Goal: Task Accomplishment & Management: Use online tool/utility

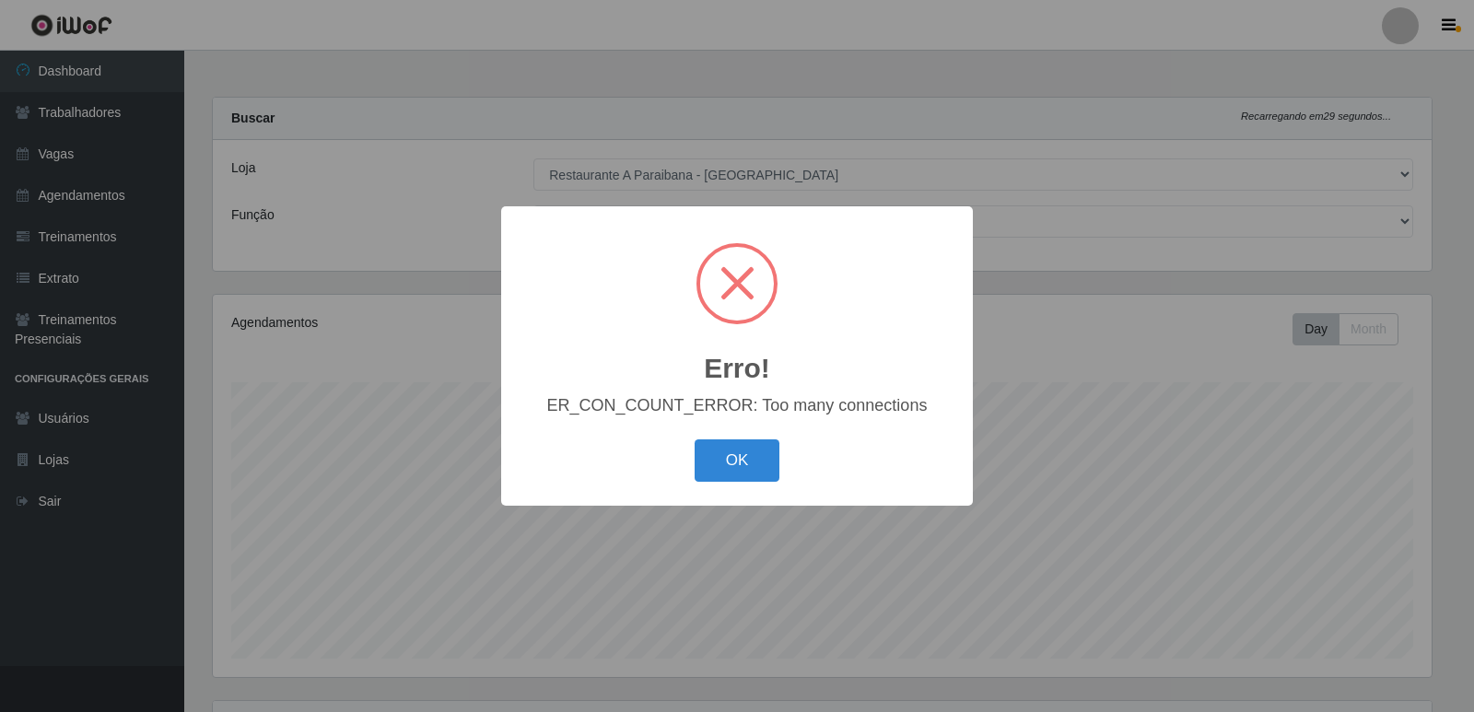
select select "342"
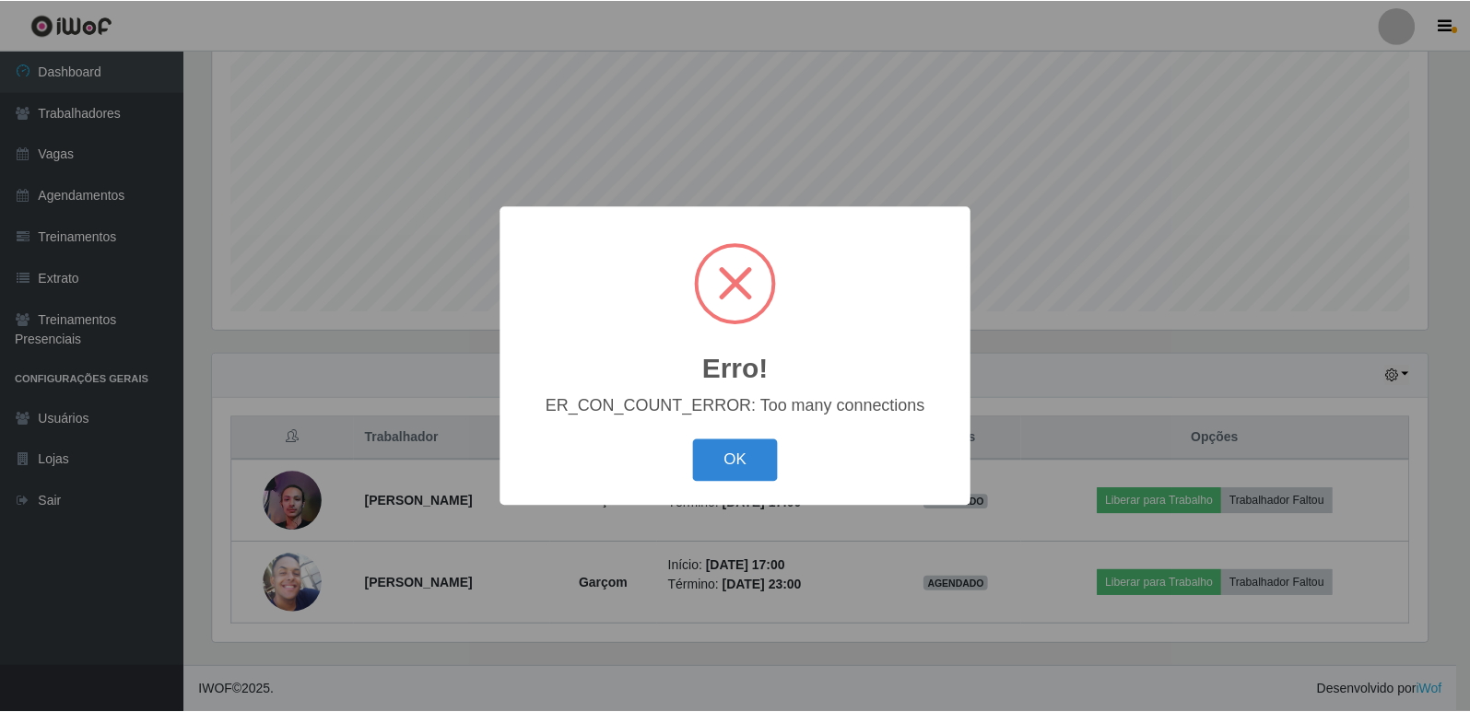
scroll to position [382, 1219]
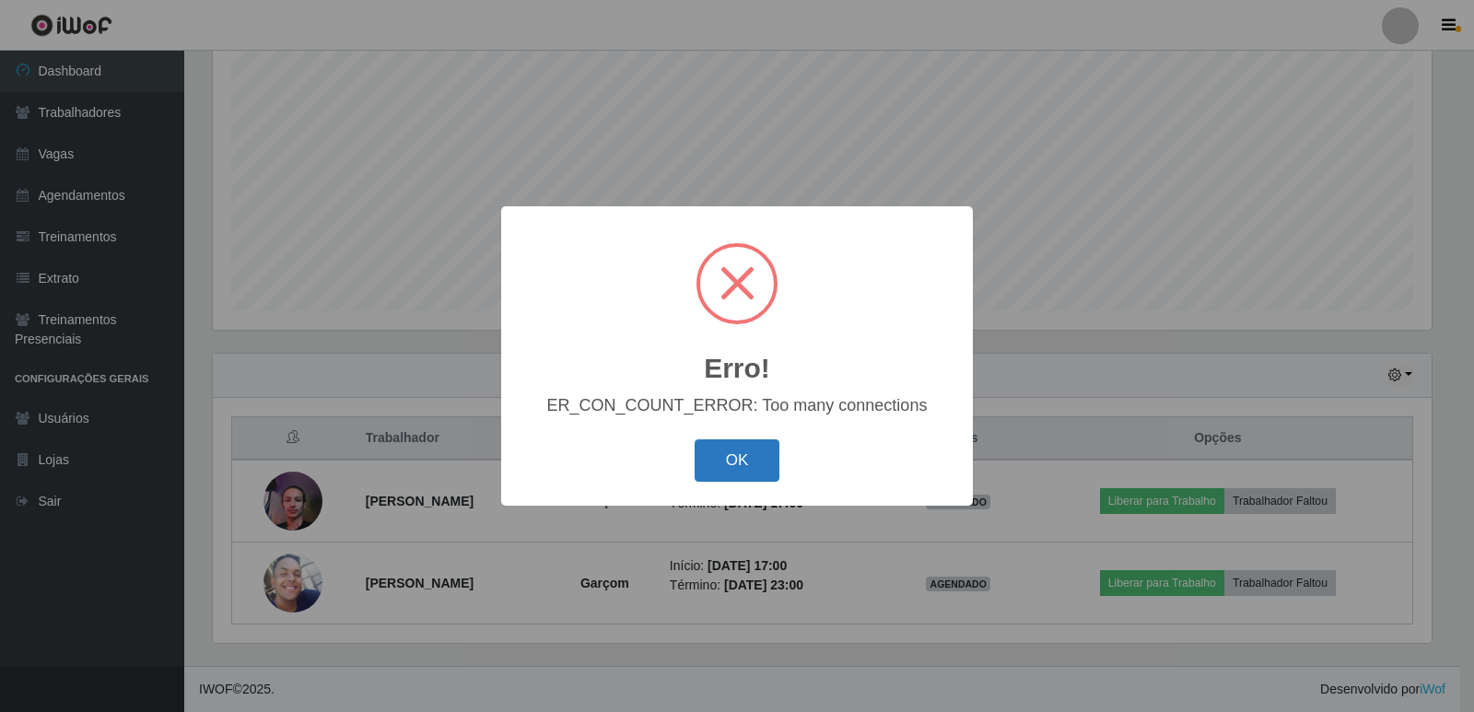
click at [741, 473] on button "OK" at bounding box center [738, 461] width 86 height 43
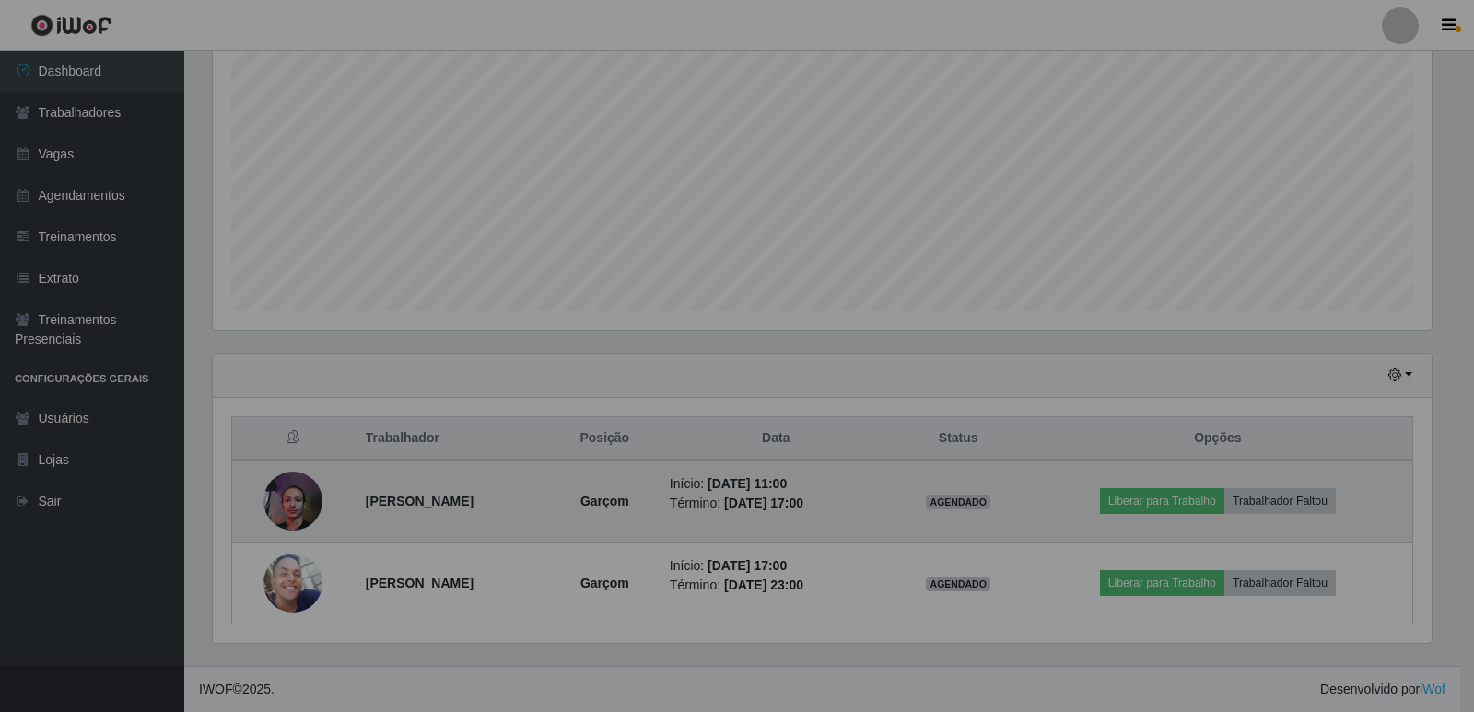
scroll to position [382, 1228]
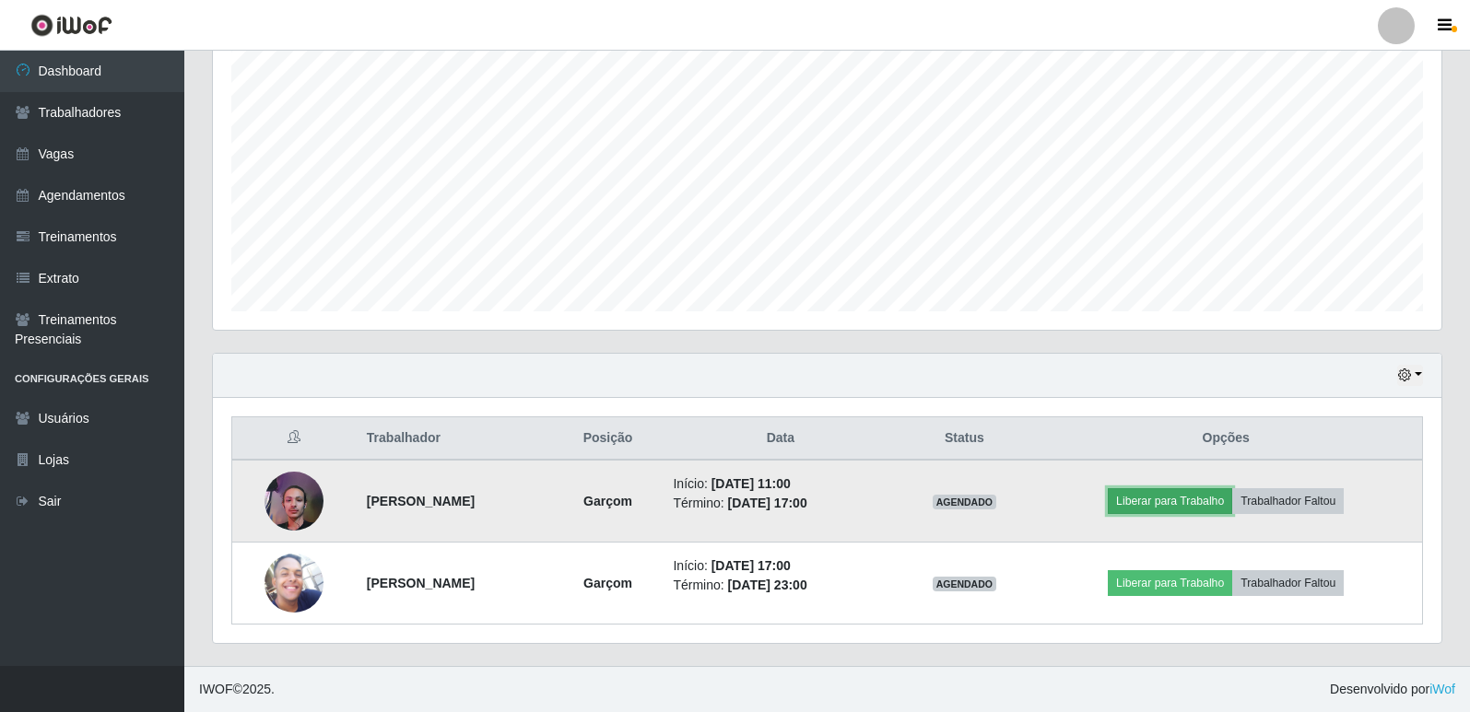
click at [1162, 506] on button "Liberar para Trabalho" at bounding box center [1170, 501] width 124 height 26
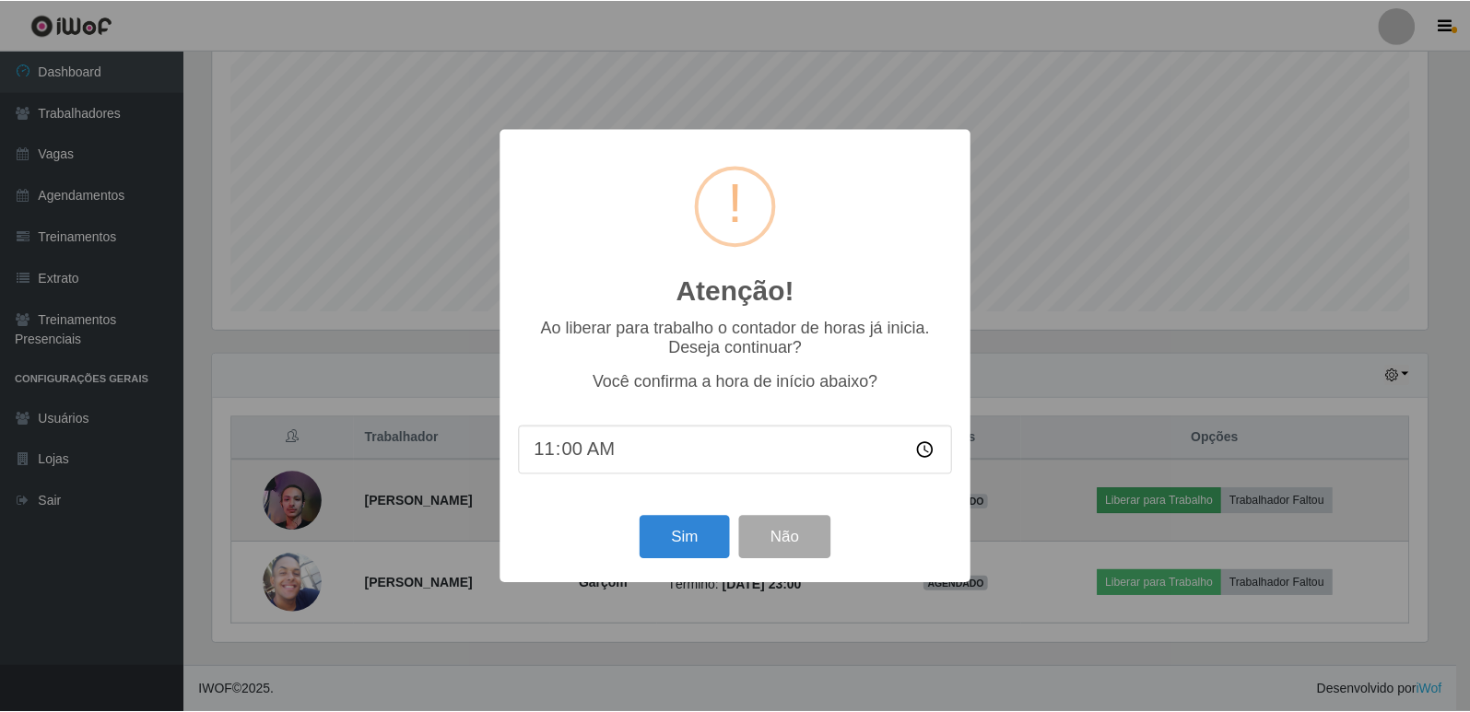
scroll to position [382, 1219]
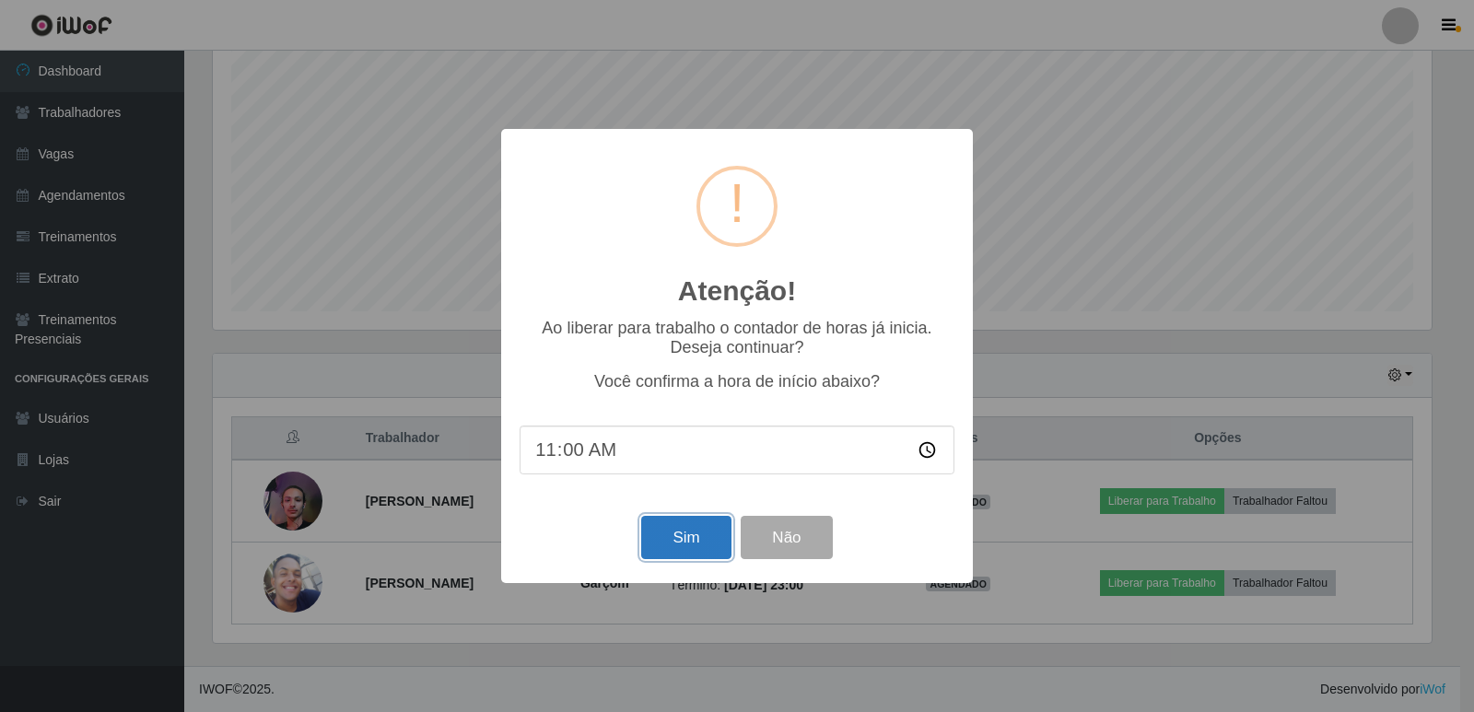
click at [669, 531] on button "Sim" at bounding box center [685, 537] width 89 height 43
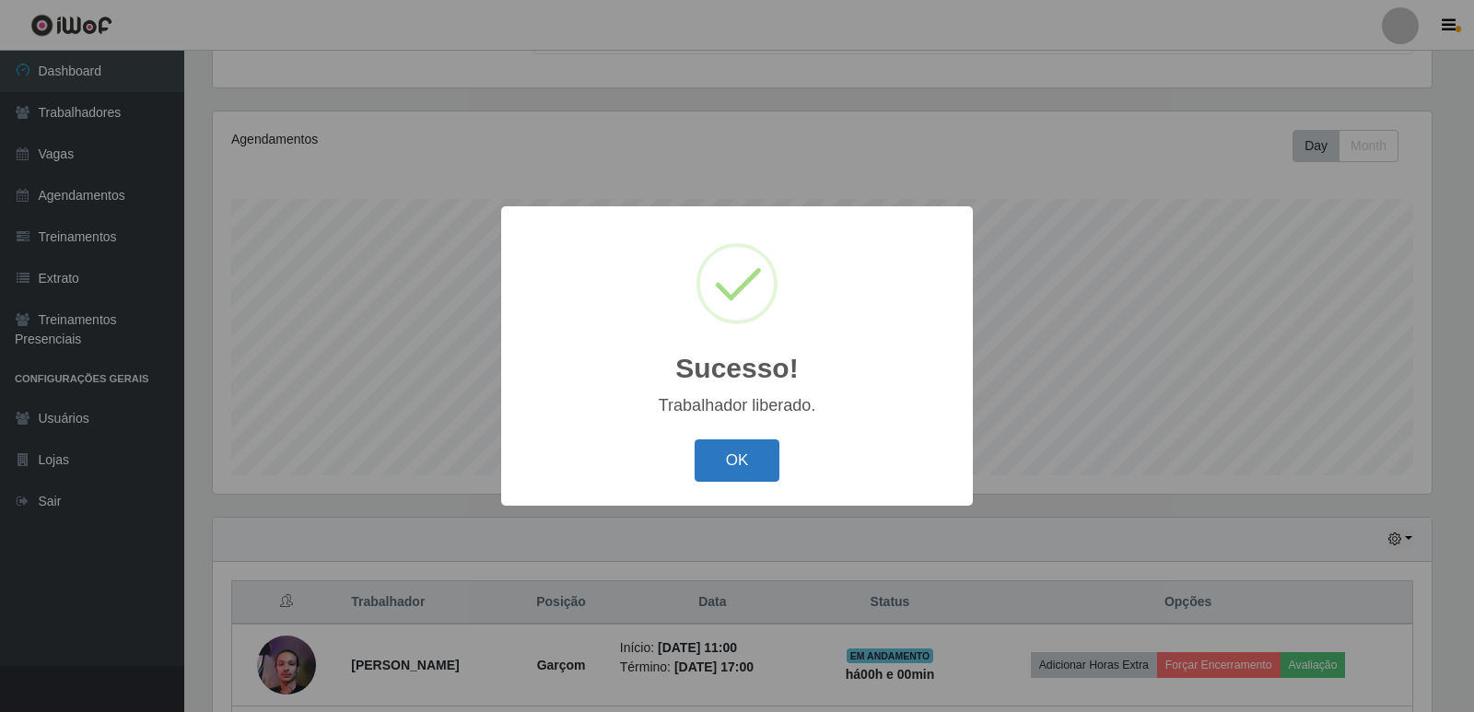
click at [744, 466] on button "OK" at bounding box center [738, 461] width 86 height 43
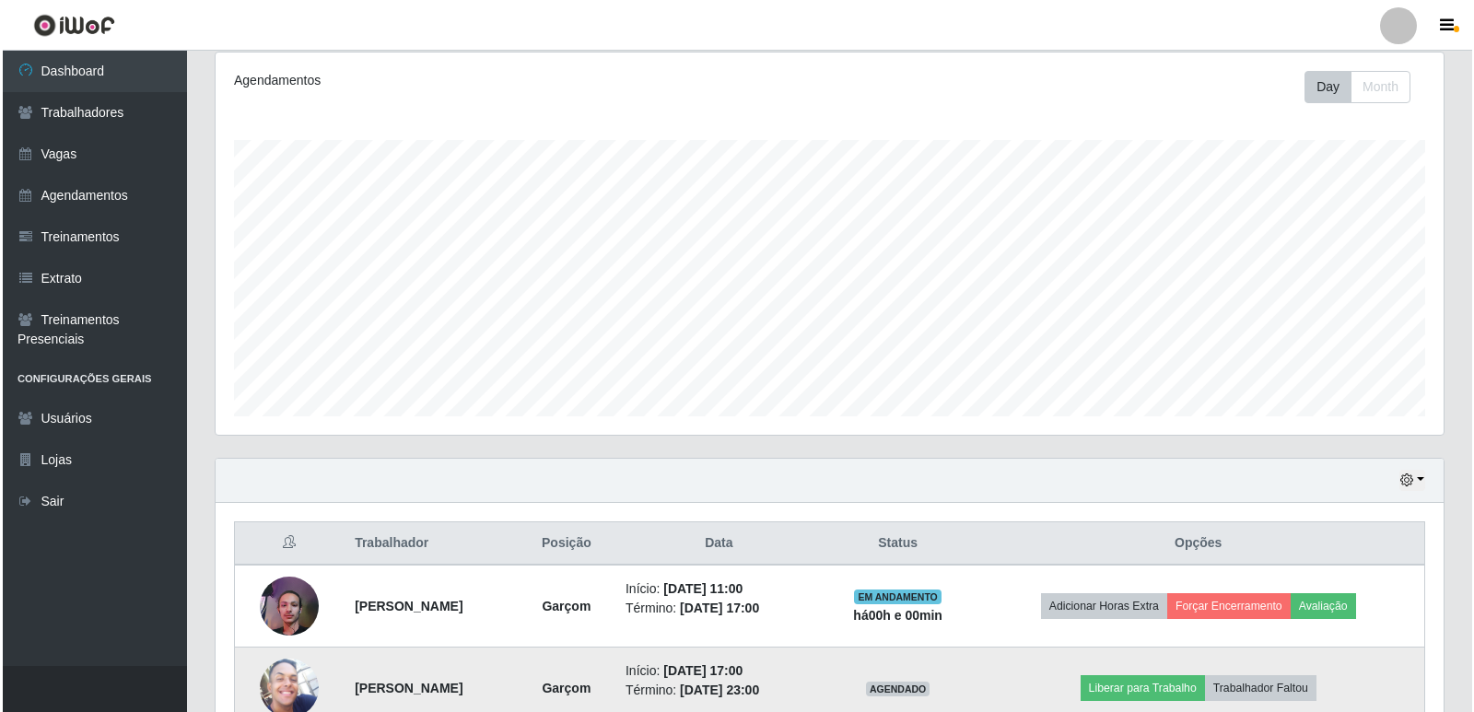
scroll to position [275, 0]
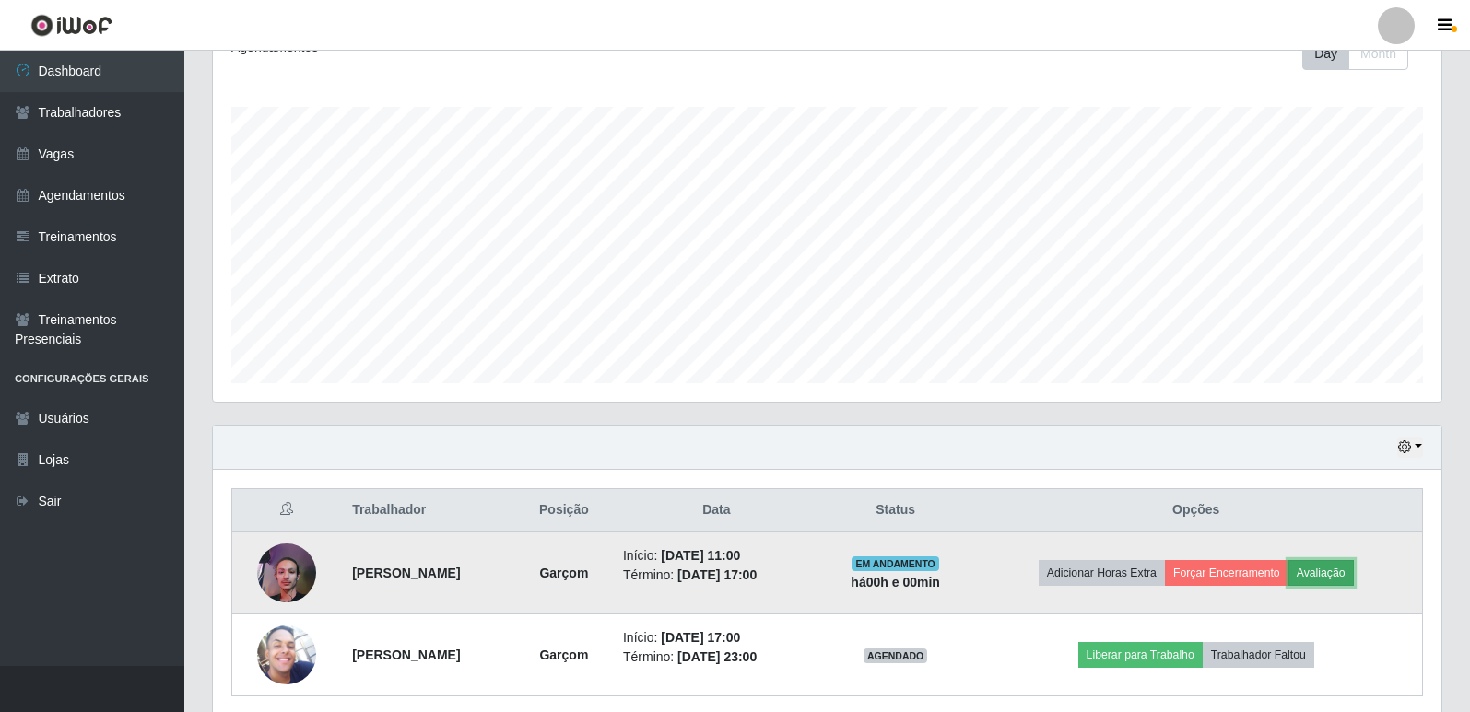
click at [1348, 578] on button "Avaliação" at bounding box center [1320, 573] width 65 height 26
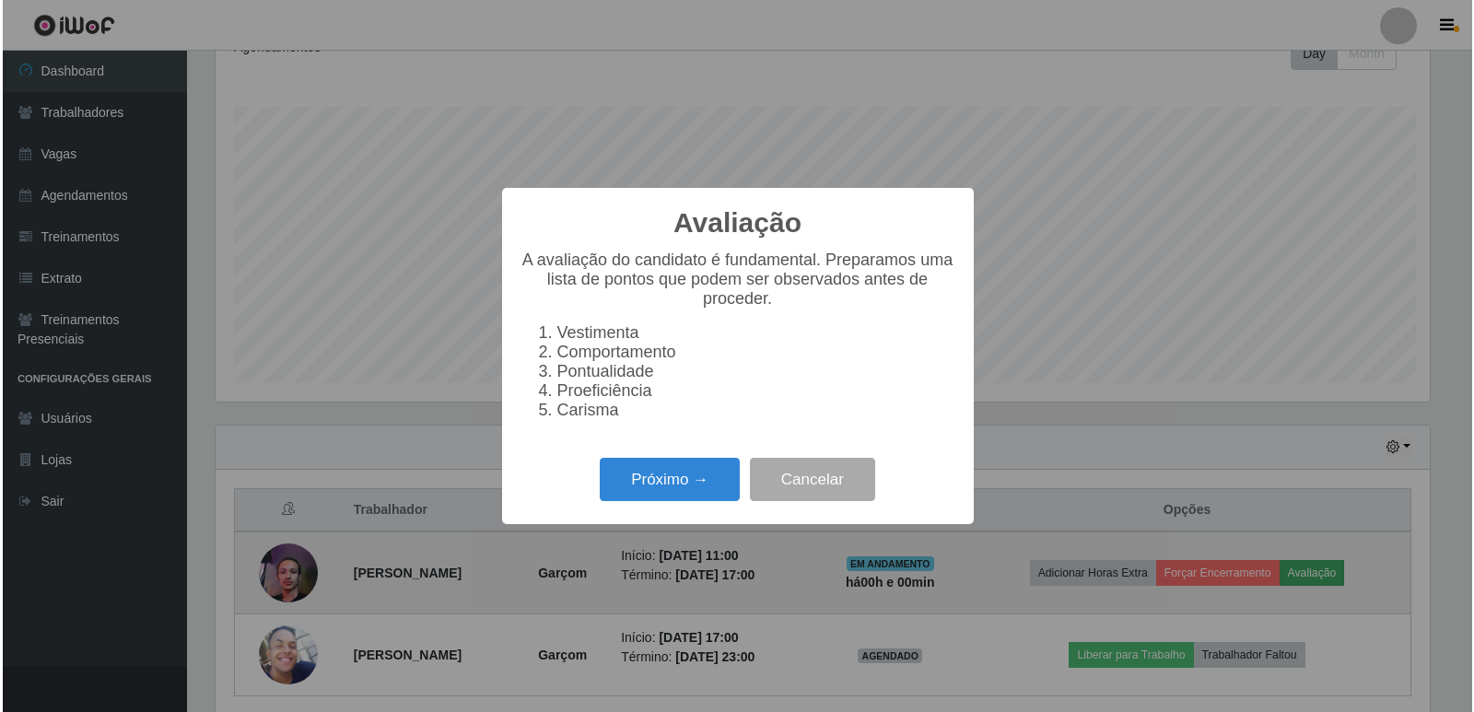
scroll to position [382, 1219]
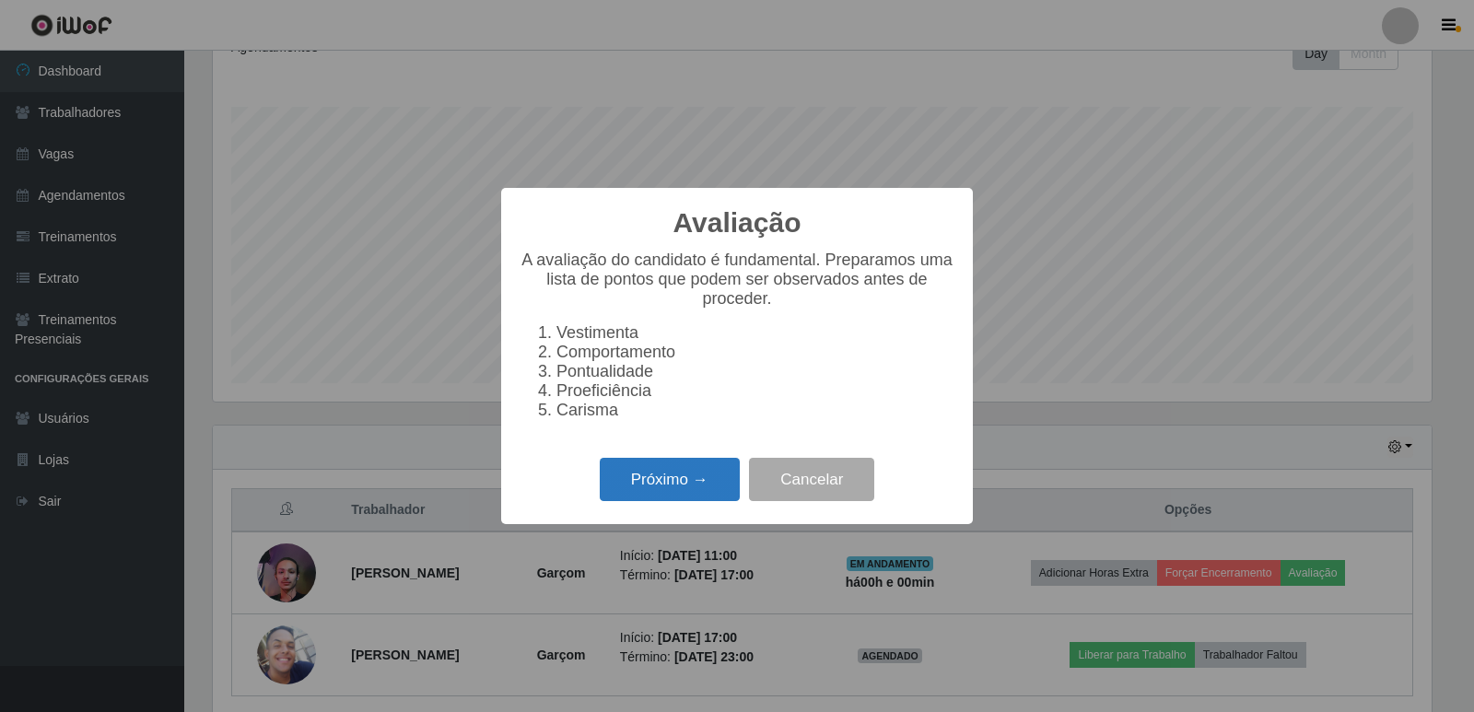
click at [696, 486] on button "Próximo →" at bounding box center [670, 479] width 140 height 43
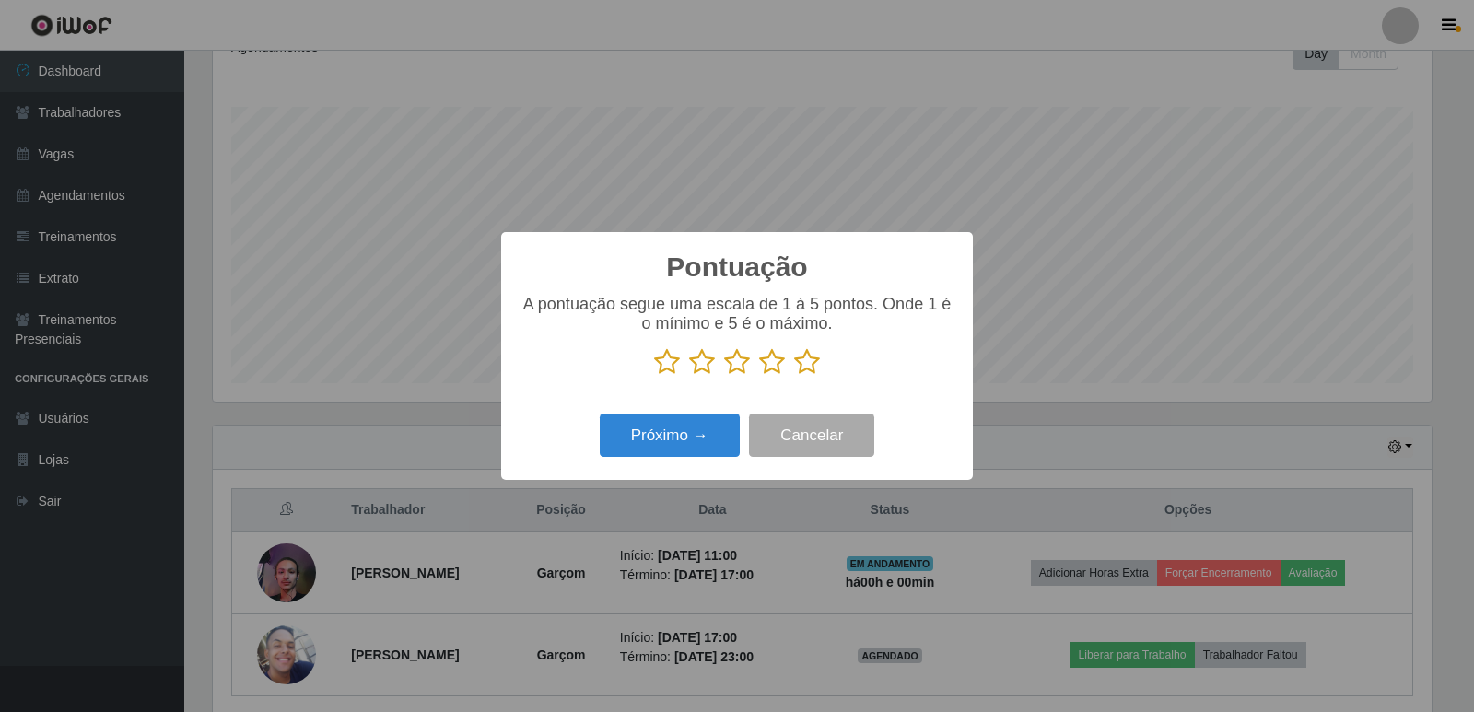
click at [807, 368] on icon at bounding box center [807, 362] width 26 height 28
click at [794, 376] on input "radio" at bounding box center [794, 376] width 0 height 0
click at [715, 434] on button "Próximo →" at bounding box center [670, 435] width 140 height 43
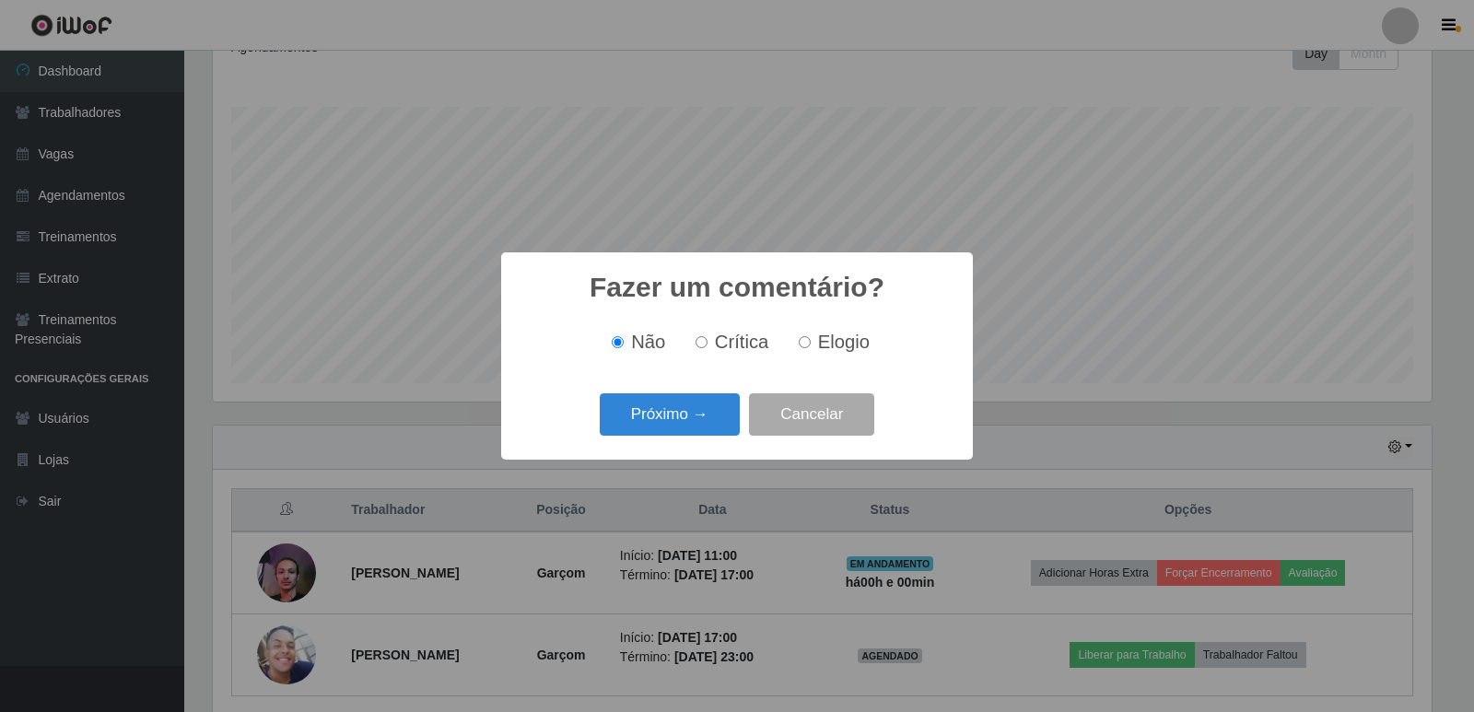
click at [802, 351] on label "Elogio" at bounding box center [830, 342] width 78 height 21
click at [802, 348] on input "Elogio" at bounding box center [805, 342] width 12 height 12
radio input "true"
click at [695, 412] on button "Próximo →" at bounding box center [670, 414] width 140 height 43
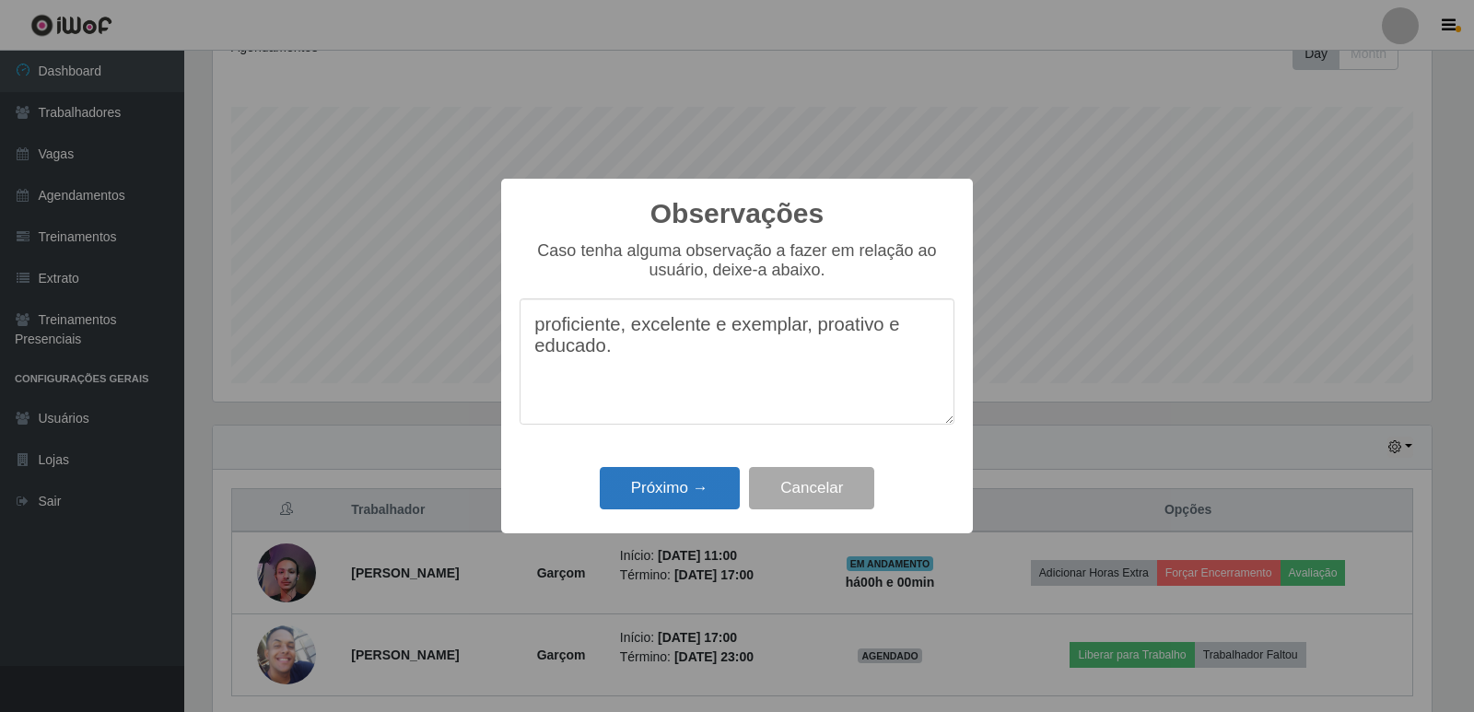
type textarea "proficiente, excelente e exemplar, proativo e educado."
click at [659, 477] on button "Próximo →" at bounding box center [670, 488] width 140 height 43
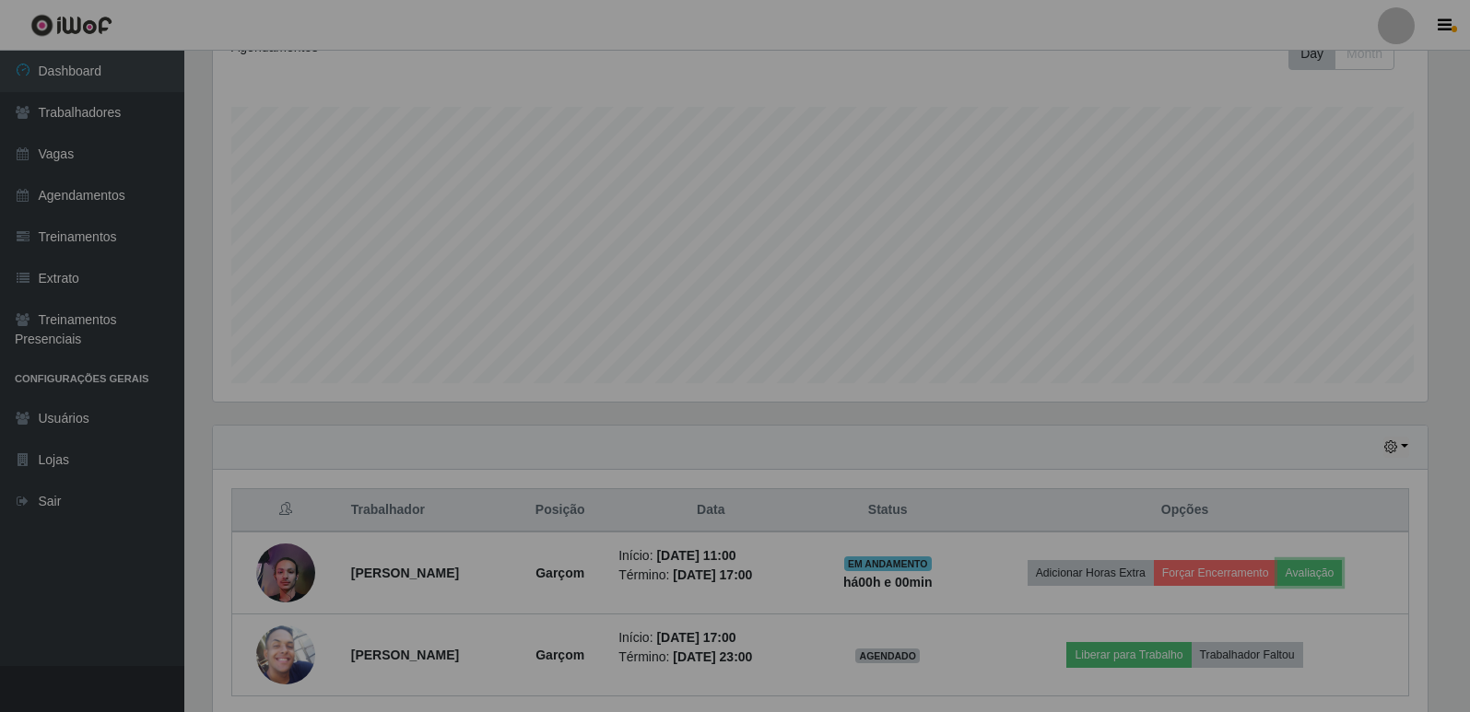
scroll to position [382, 1228]
